Goal: Information Seeking & Learning: Learn about a topic

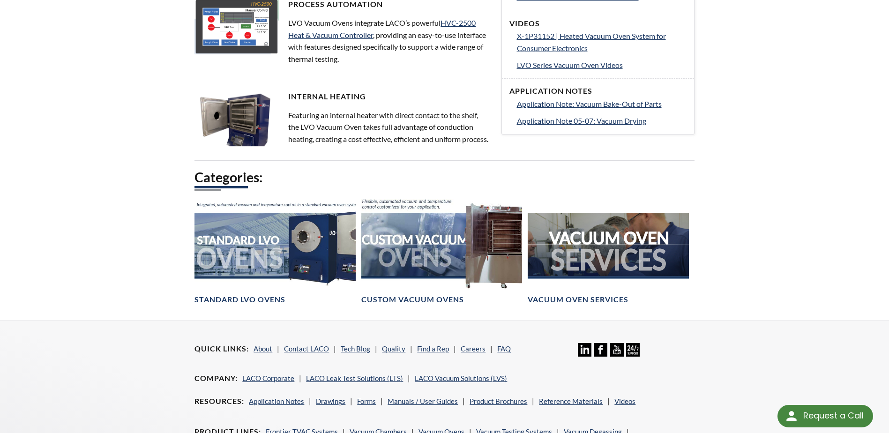
scroll to position [469, 0]
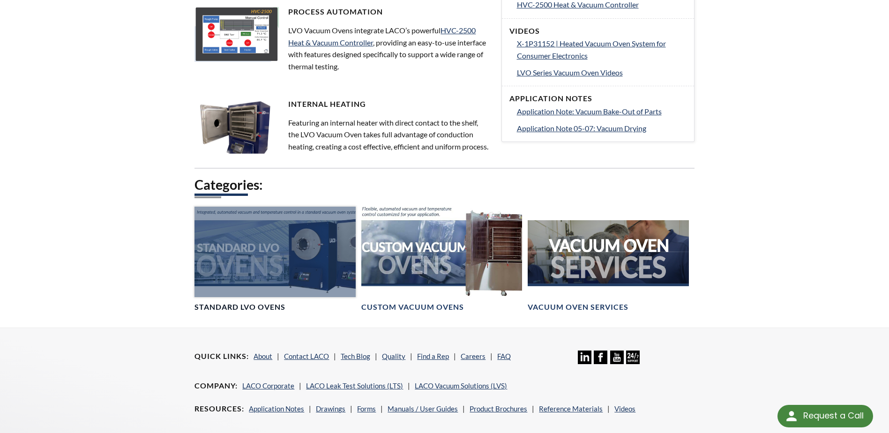
click at [271, 278] on div at bounding box center [275, 252] width 161 height 90
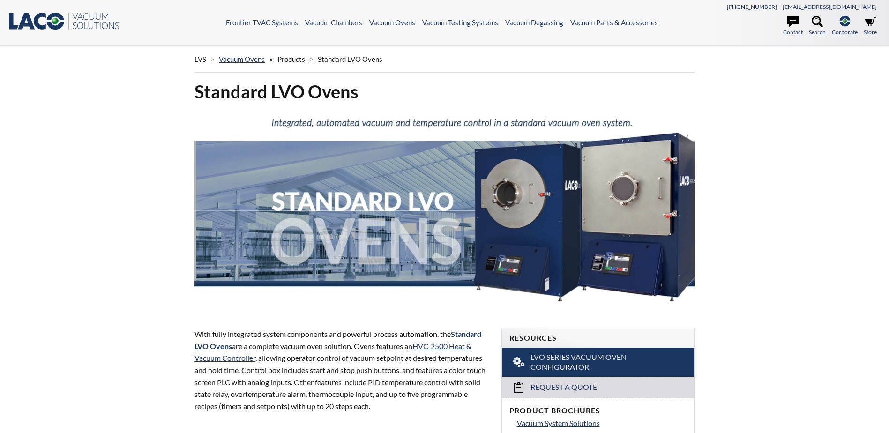
select select "Language Translate Widget"
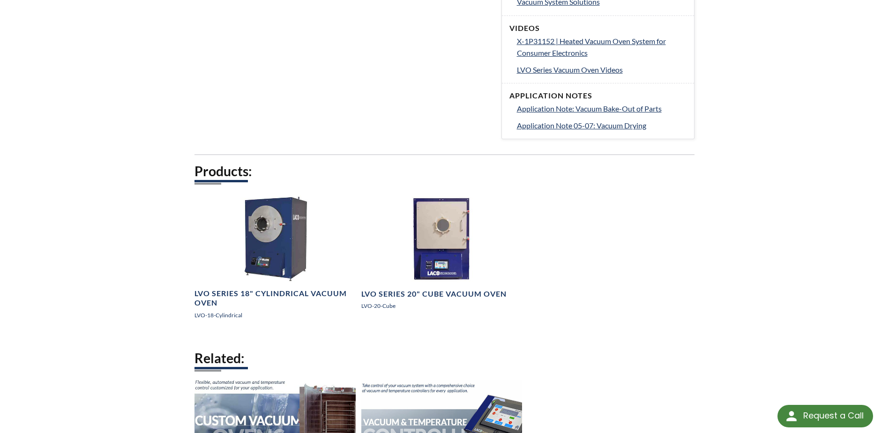
scroll to position [422, 0]
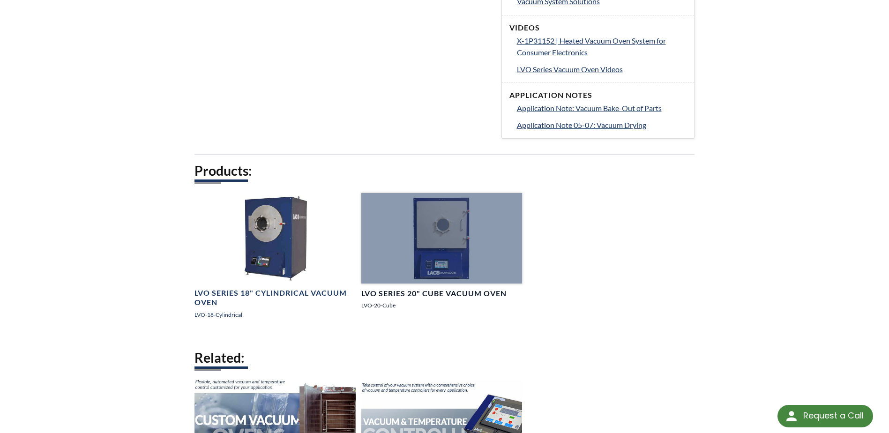
click at [441, 294] on h4 "LVO Series 20" Cube Vacuum Oven" at bounding box center [434, 294] width 145 height 10
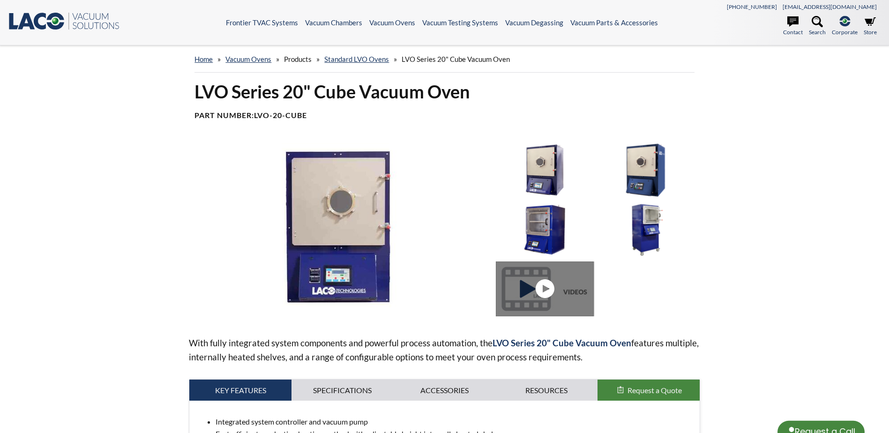
select select "Language Translate Widget"
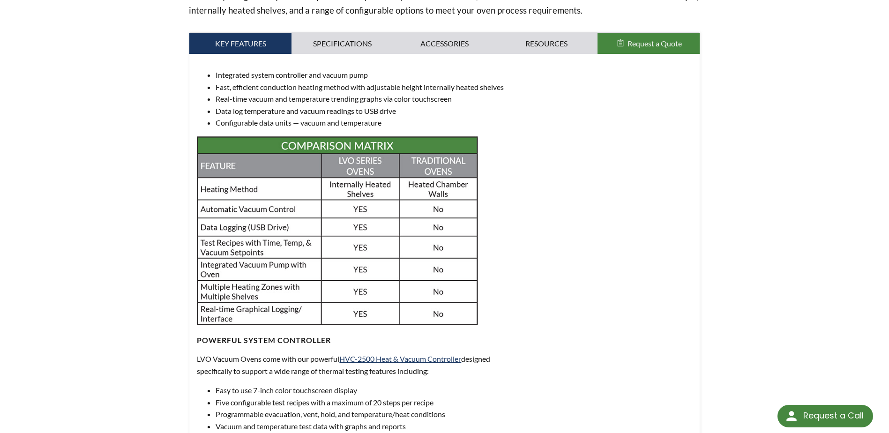
scroll to position [281, 0]
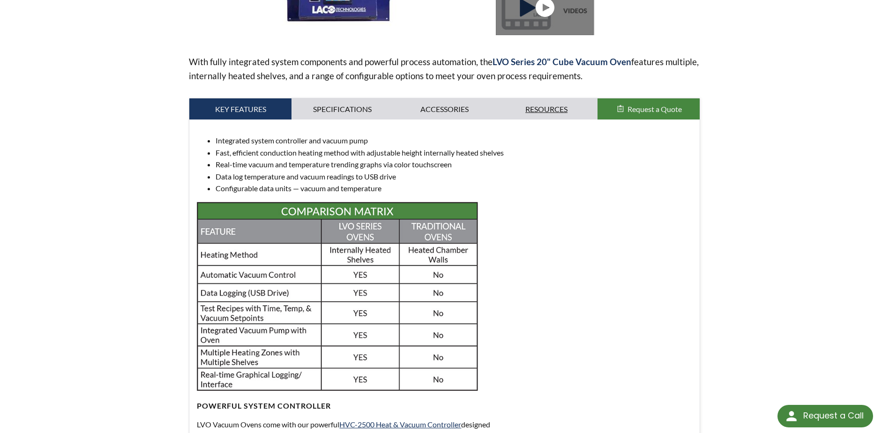
click at [549, 109] on link "Resources" at bounding box center [547, 109] width 102 height 22
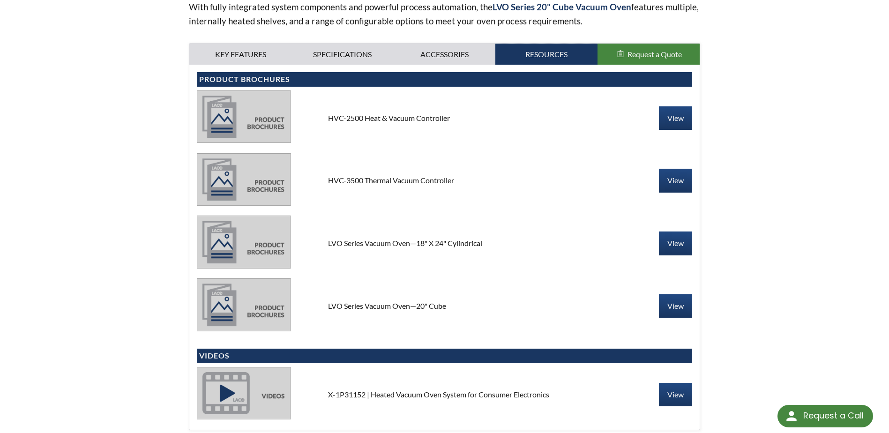
scroll to position [422, 0]
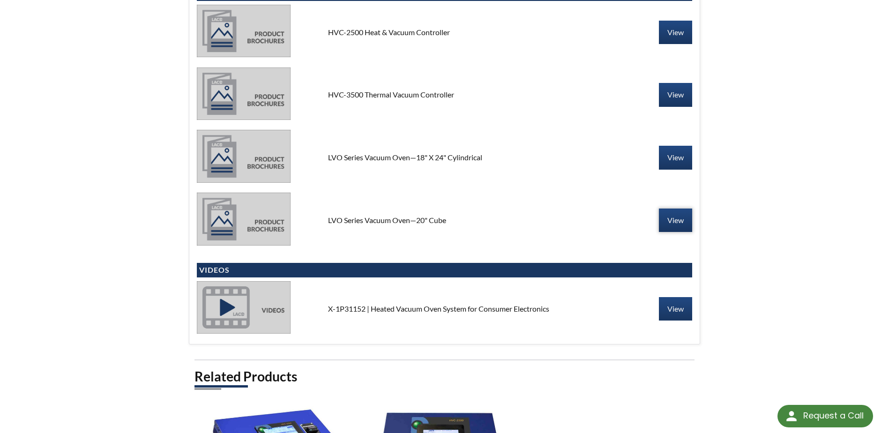
click at [681, 222] on link "View" at bounding box center [675, 220] width 33 height 23
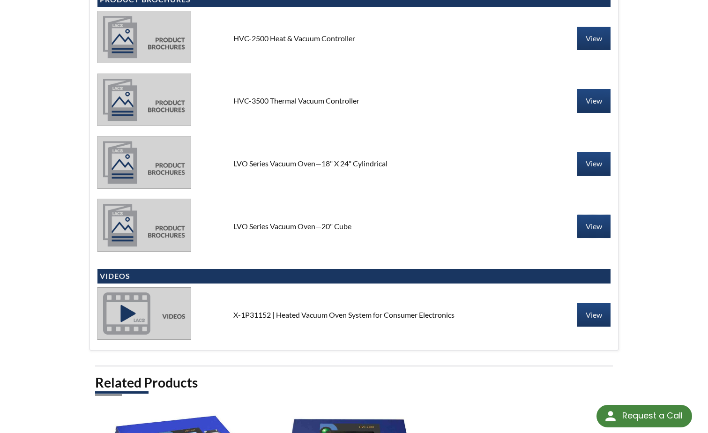
scroll to position [381, 0]
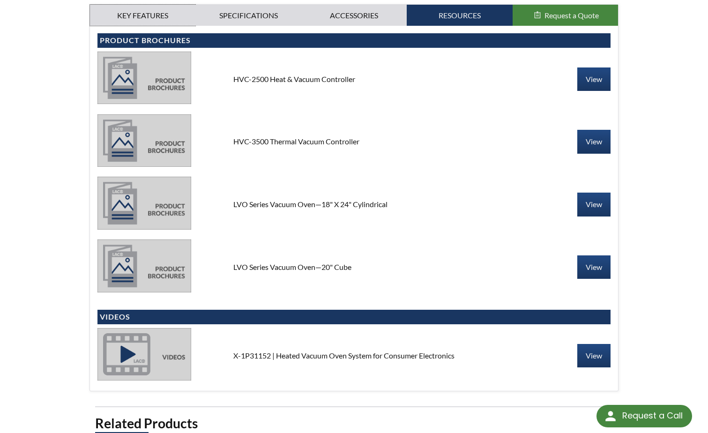
drag, startPoint x: 134, startPoint y: 11, endPoint x: 147, endPoint y: 35, distance: 26.9
click at [134, 11] on link "Key Features" at bounding box center [142, 16] width 105 height 22
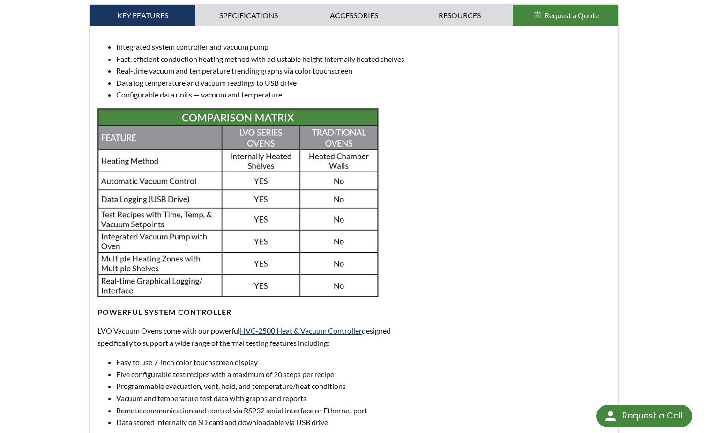
click at [471, 15] on link "Resources" at bounding box center [459, 16] width 105 height 22
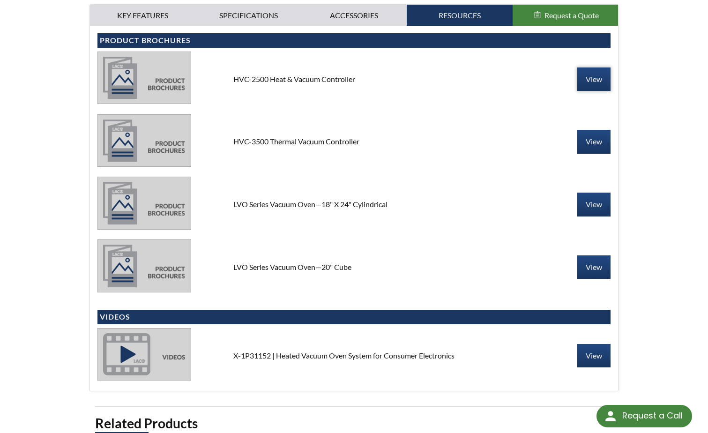
click at [586, 79] on link "View" at bounding box center [594, 79] width 33 height 23
click at [594, 137] on link "View" at bounding box center [594, 141] width 33 height 23
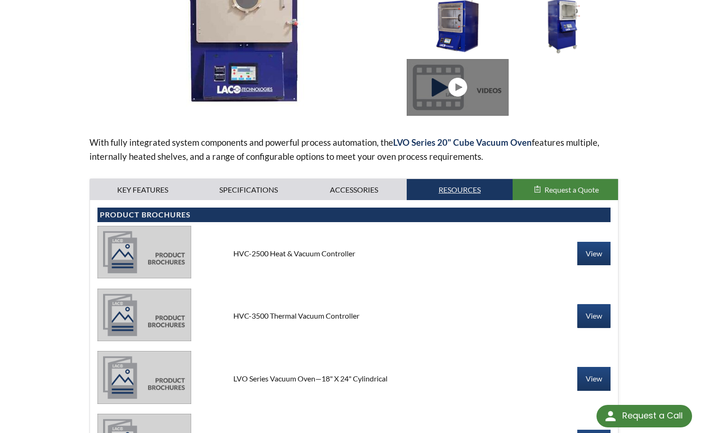
scroll to position [53, 0]
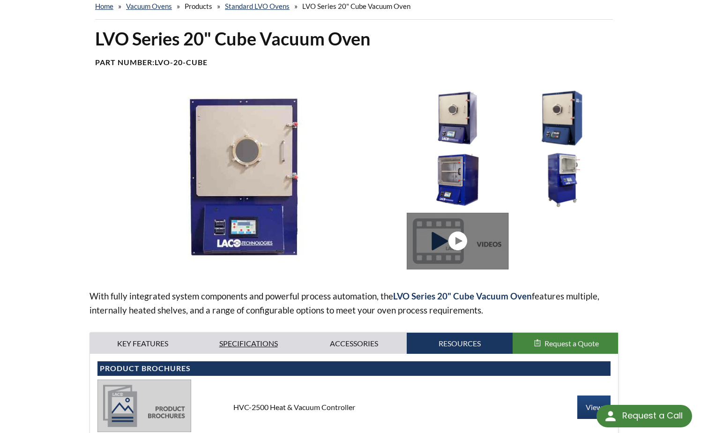
click at [246, 349] on link "Specifications" at bounding box center [248, 344] width 105 height 22
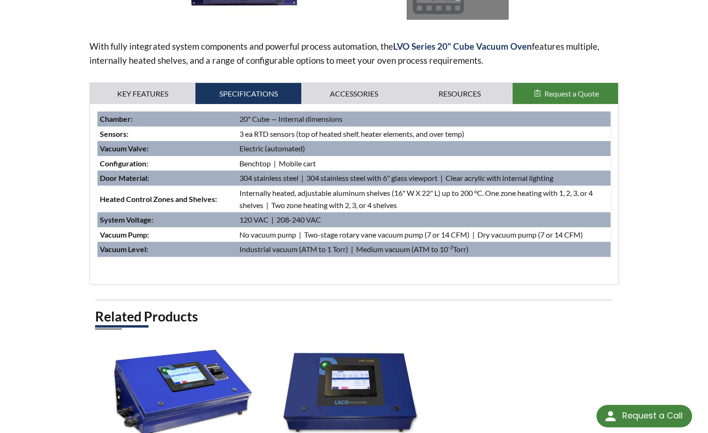
scroll to position [287, 0]
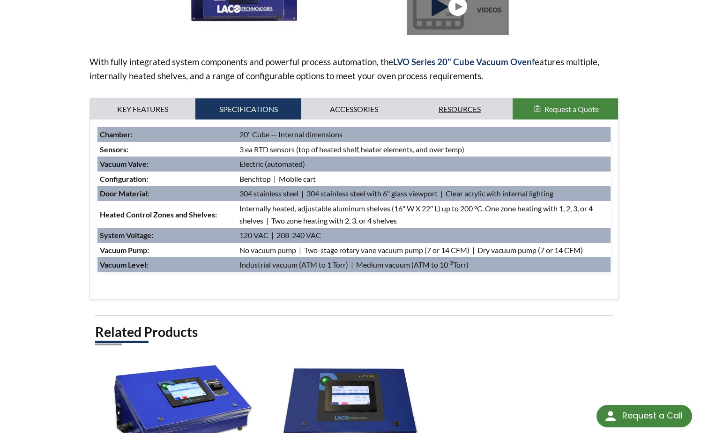
click at [475, 106] on link "Resources" at bounding box center [459, 109] width 105 height 22
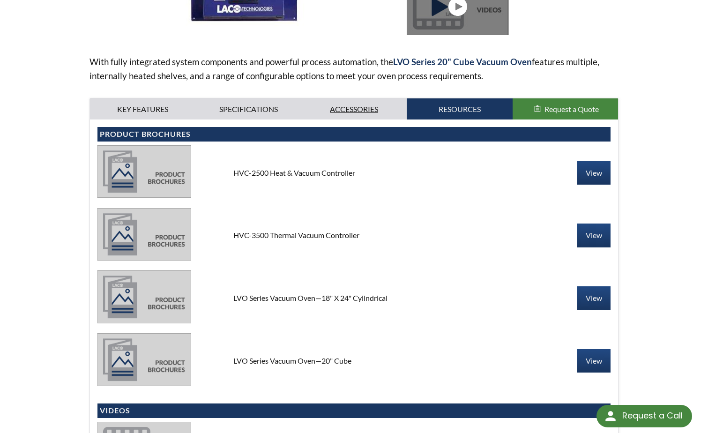
click at [373, 115] on link "Accessories" at bounding box center [353, 109] width 105 height 22
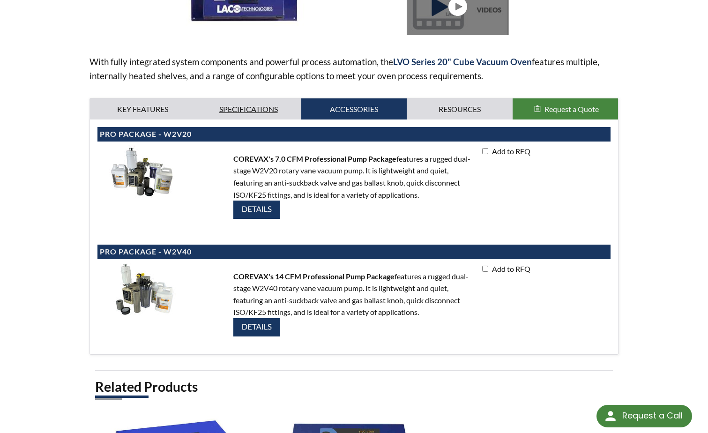
click at [256, 103] on link "Specifications" at bounding box center [248, 109] width 105 height 22
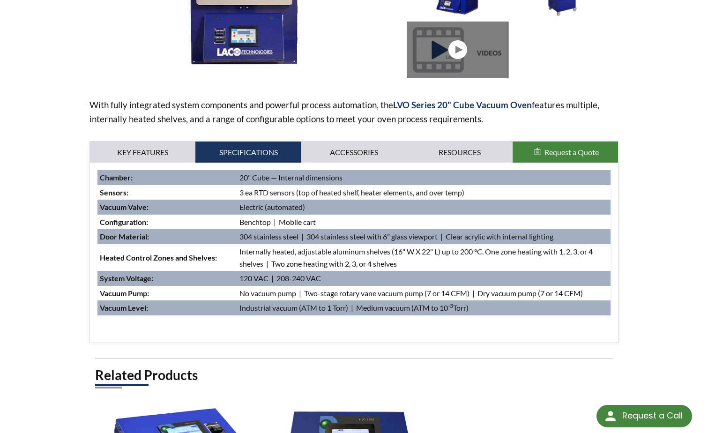
scroll to position [147, 0]
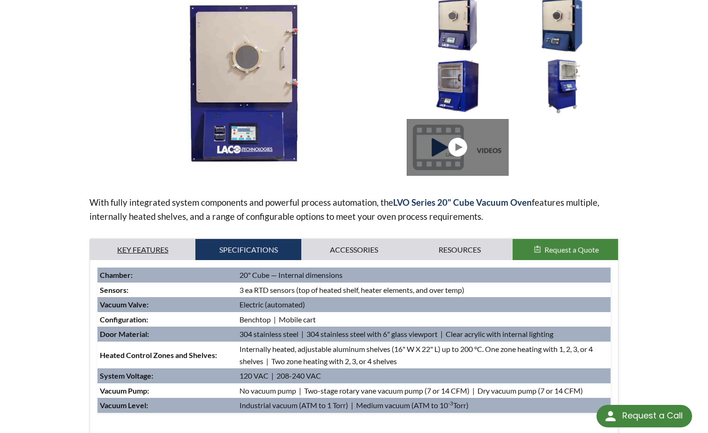
click at [165, 249] on link "Key Features" at bounding box center [142, 250] width 105 height 22
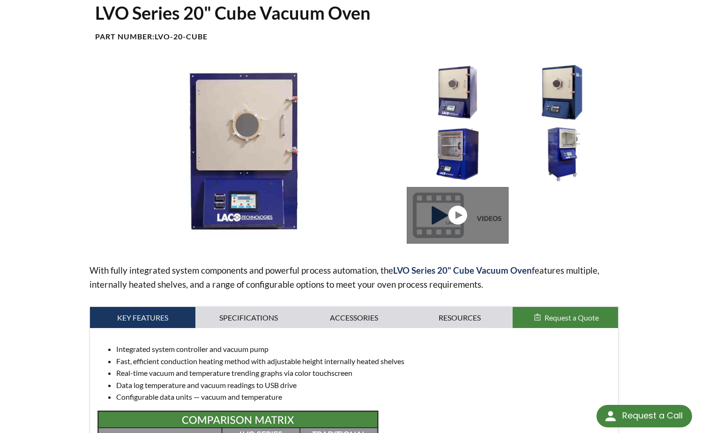
scroll to position [234, 0]
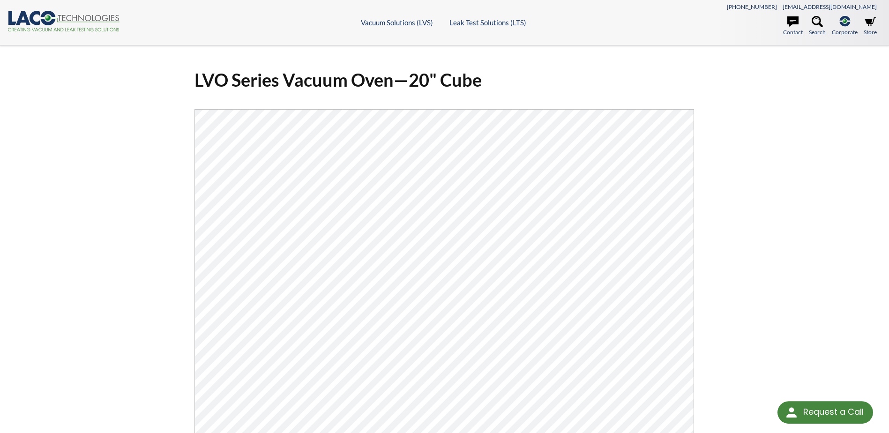
select select "Language Translate Widget"
